Goal: Information Seeking & Learning: Learn about a topic

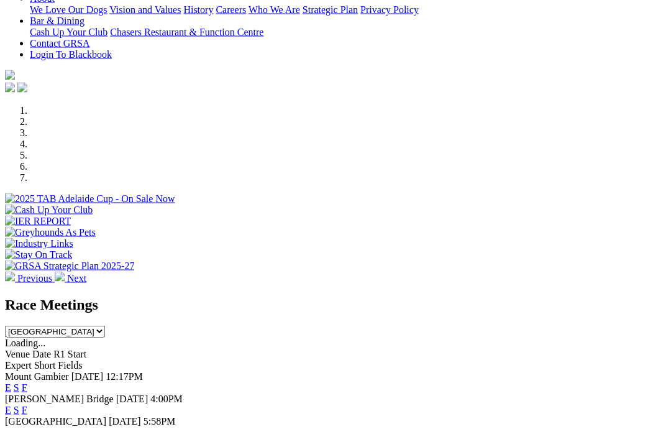
scroll to position [288, 0]
click at [27, 382] on link "F" at bounding box center [25, 387] width 6 height 11
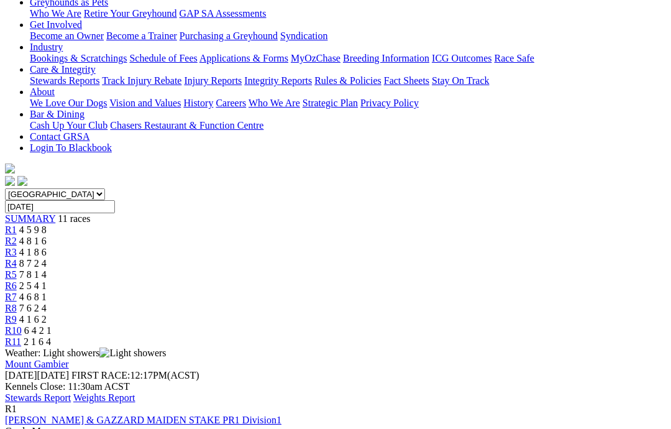
scroll to position [214, 0]
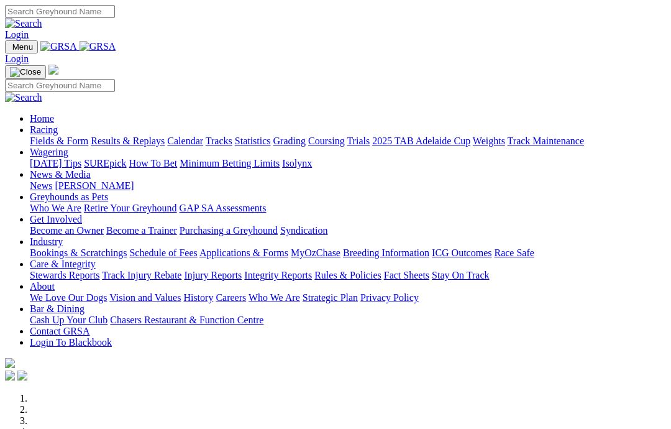
scroll to position [338, 0]
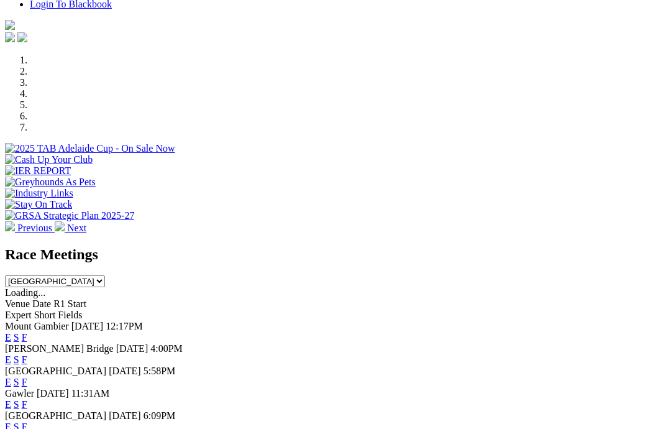
click at [27, 354] on link "F" at bounding box center [25, 359] width 6 height 11
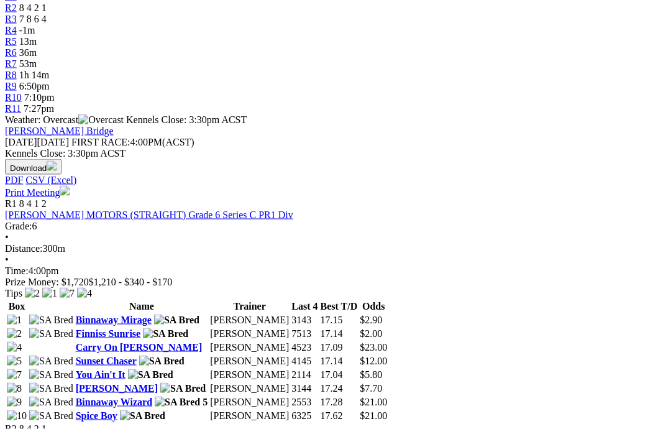
scroll to position [452, 0]
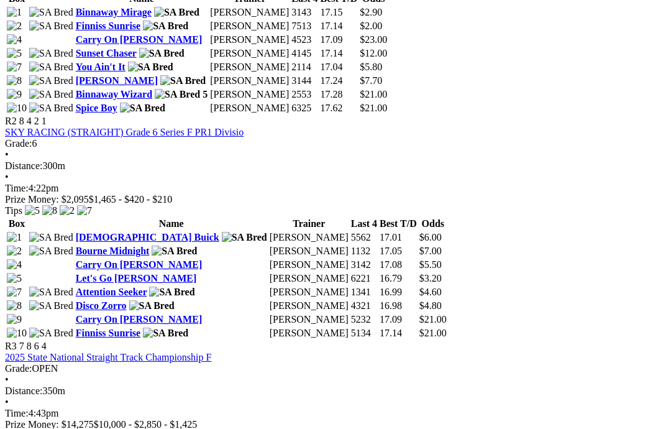
scroll to position [756, 0]
